Goal: Navigation & Orientation: Find specific page/section

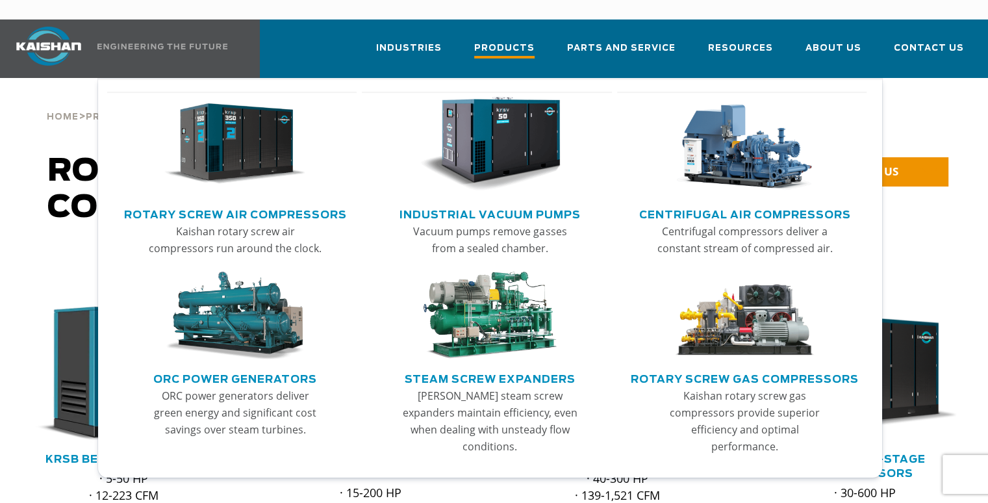
click at [505, 41] on span "Products" at bounding box center [504, 50] width 60 height 18
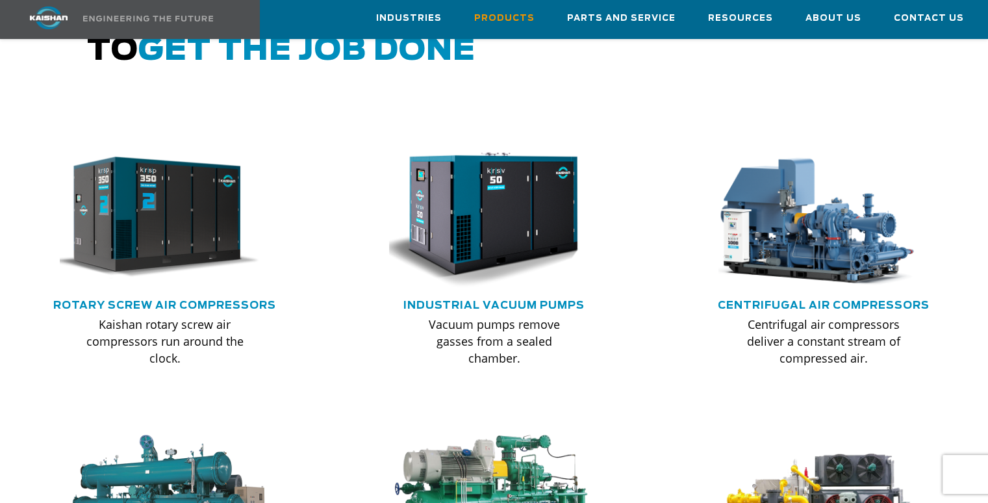
scroll to position [845, 0]
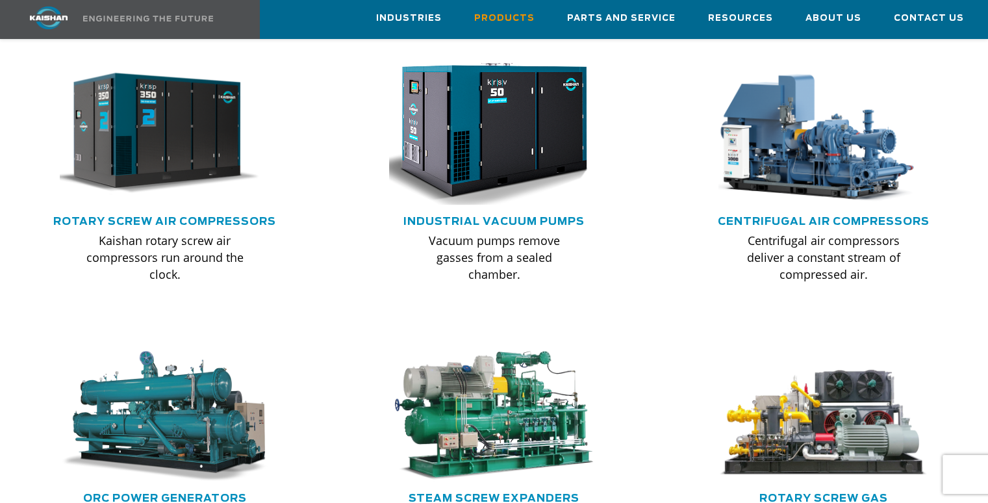
click at [502, 133] on img at bounding box center [484, 134] width 231 height 156
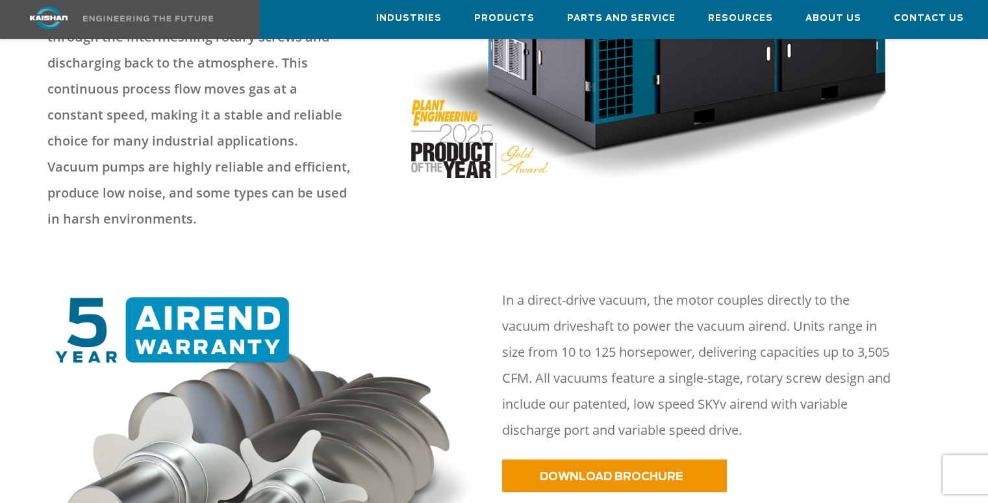
scroll to position [390, 0]
